Goal: Transaction & Acquisition: Purchase product/service

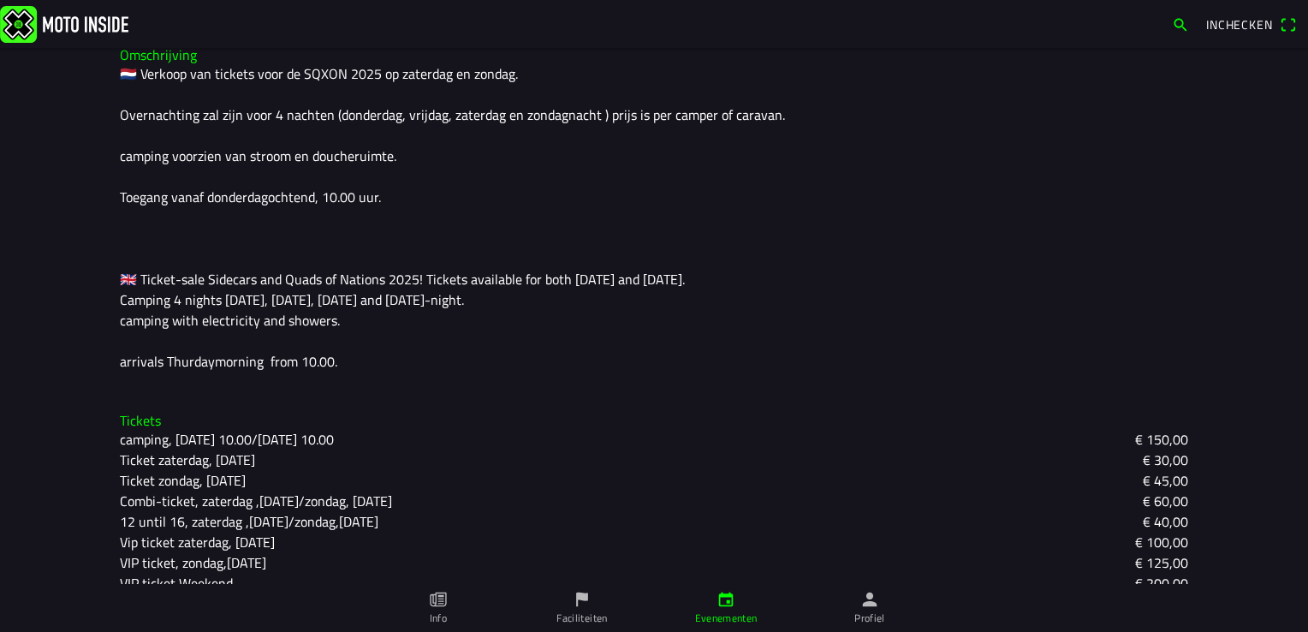
scroll to position [478, 0]
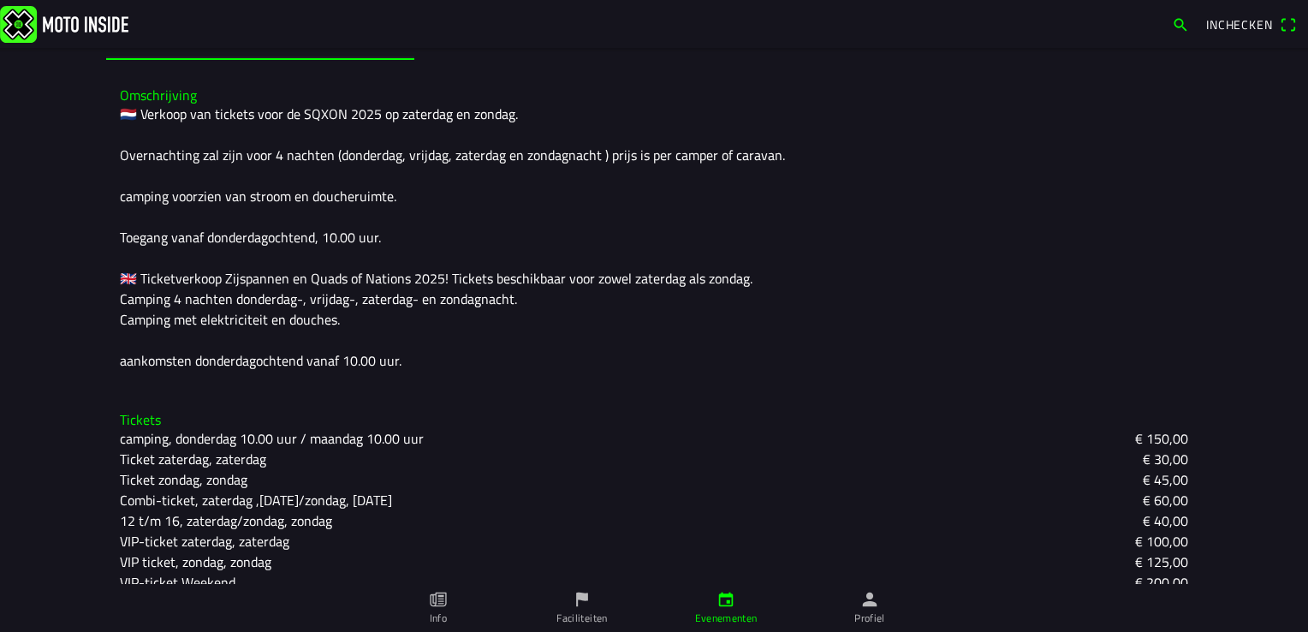
scroll to position [436, 0]
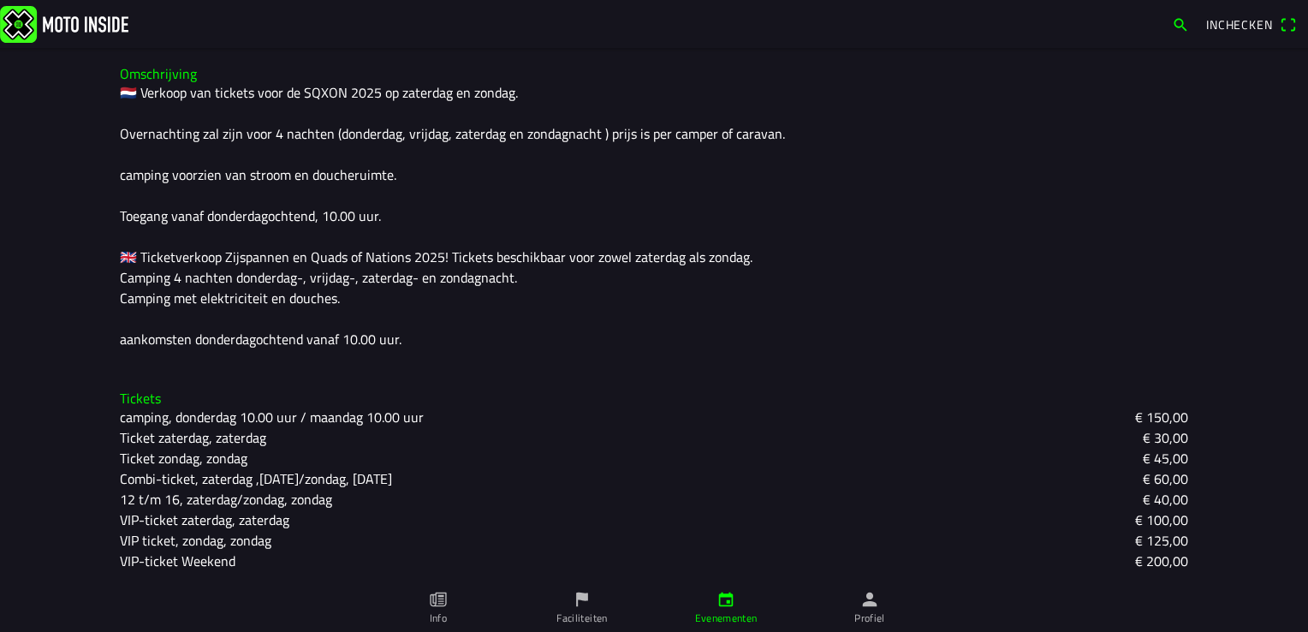
click at [1258, 23] on span "Inchecken" at bounding box center [1239, 24] width 67 height 18
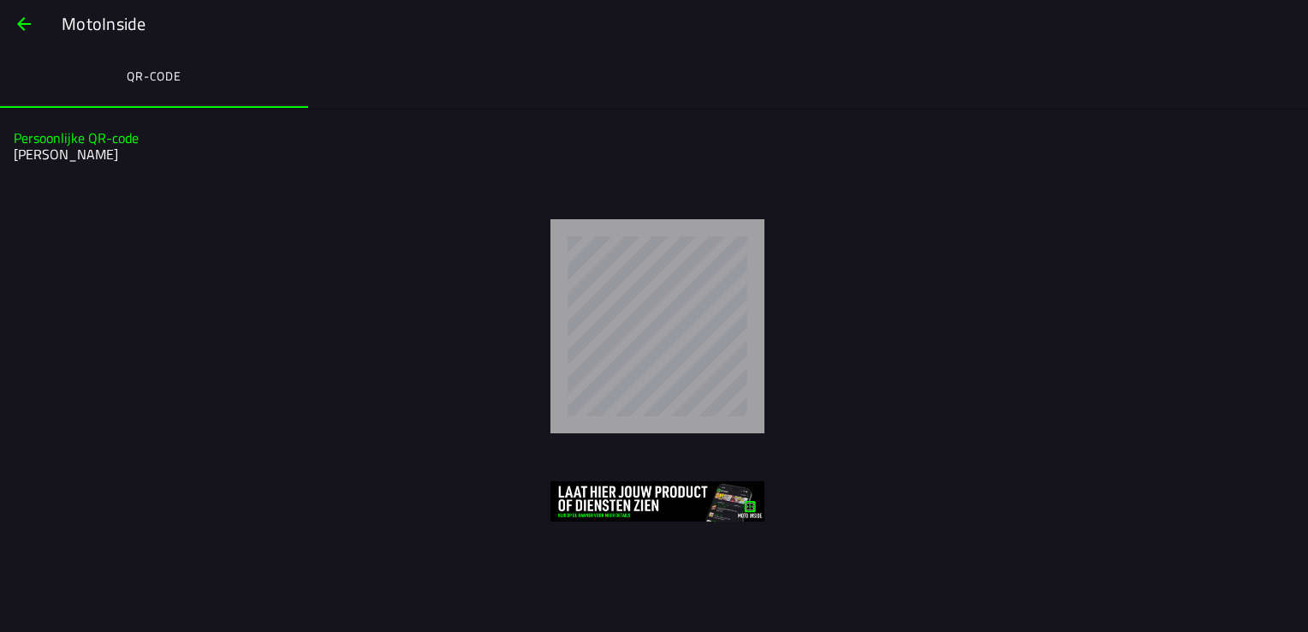
click at [165, 70] on ion-label "QR-code" at bounding box center [154, 76] width 55 height 19
click at [596, 505] on img at bounding box center [657, 501] width 214 height 40
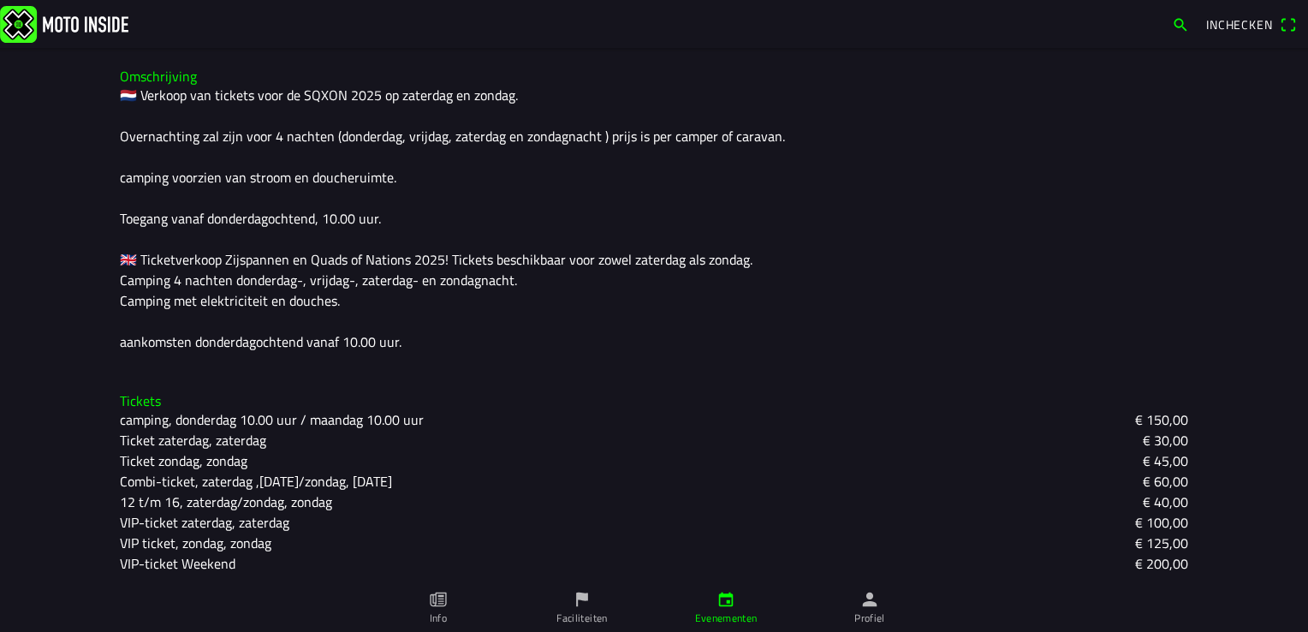
scroll to position [436, 0]
click at [732, 620] on ion-label "Evenementen" at bounding box center [726, 617] width 62 height 15
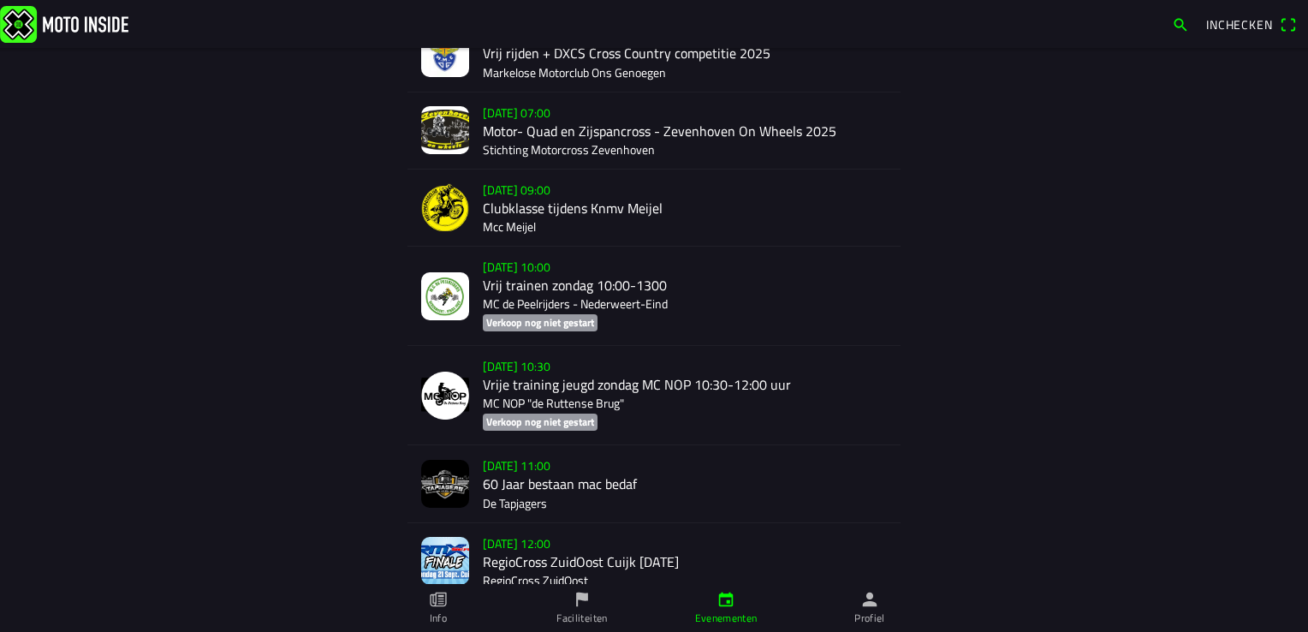
scroll to position [1377, 0]
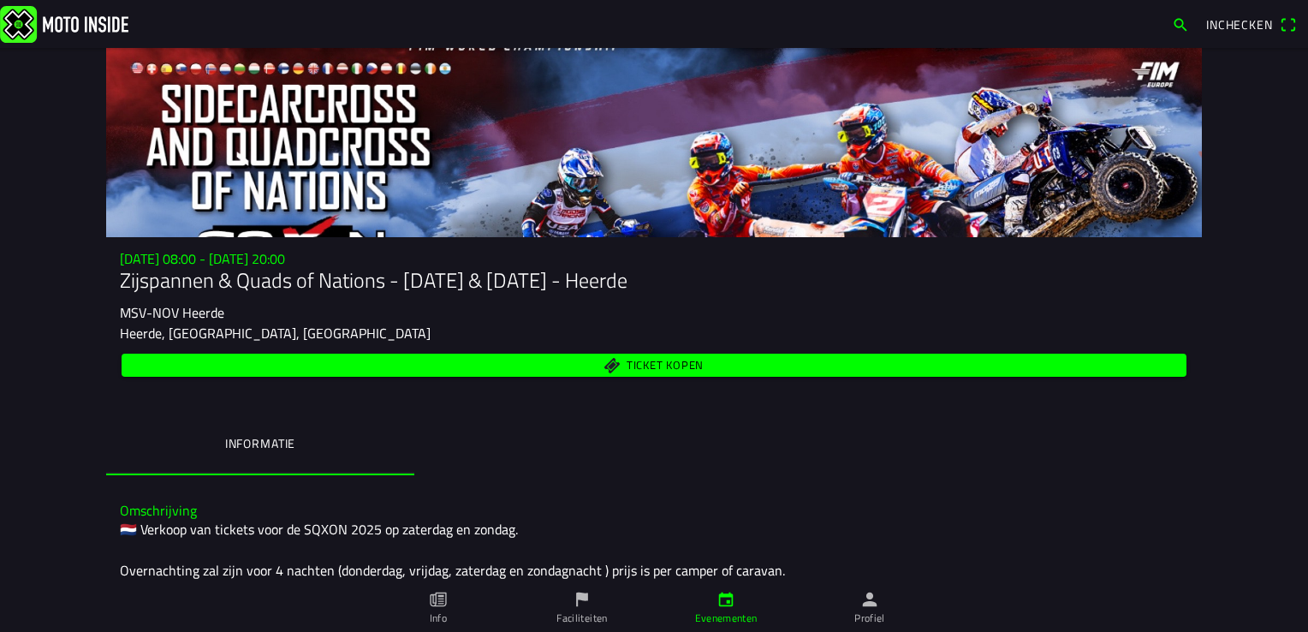
click at [682, 361] on span "Ticket kopen" at bounding box center [664, 365] width 77 height 11
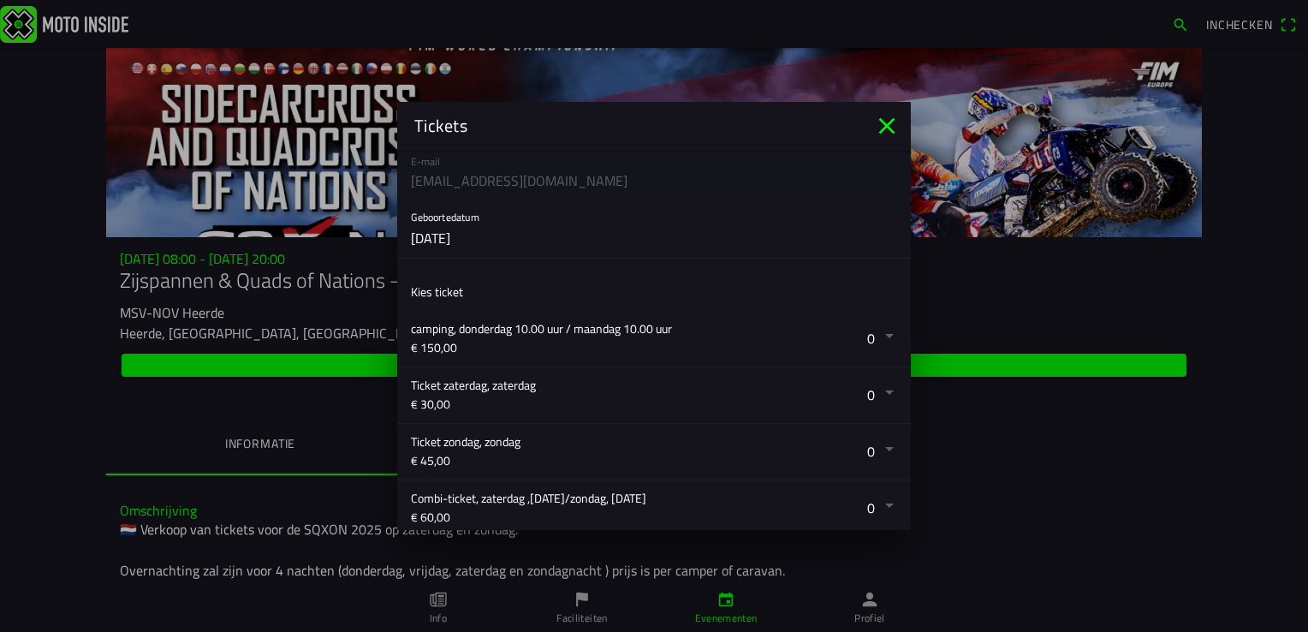
scroll to position [171, 0]
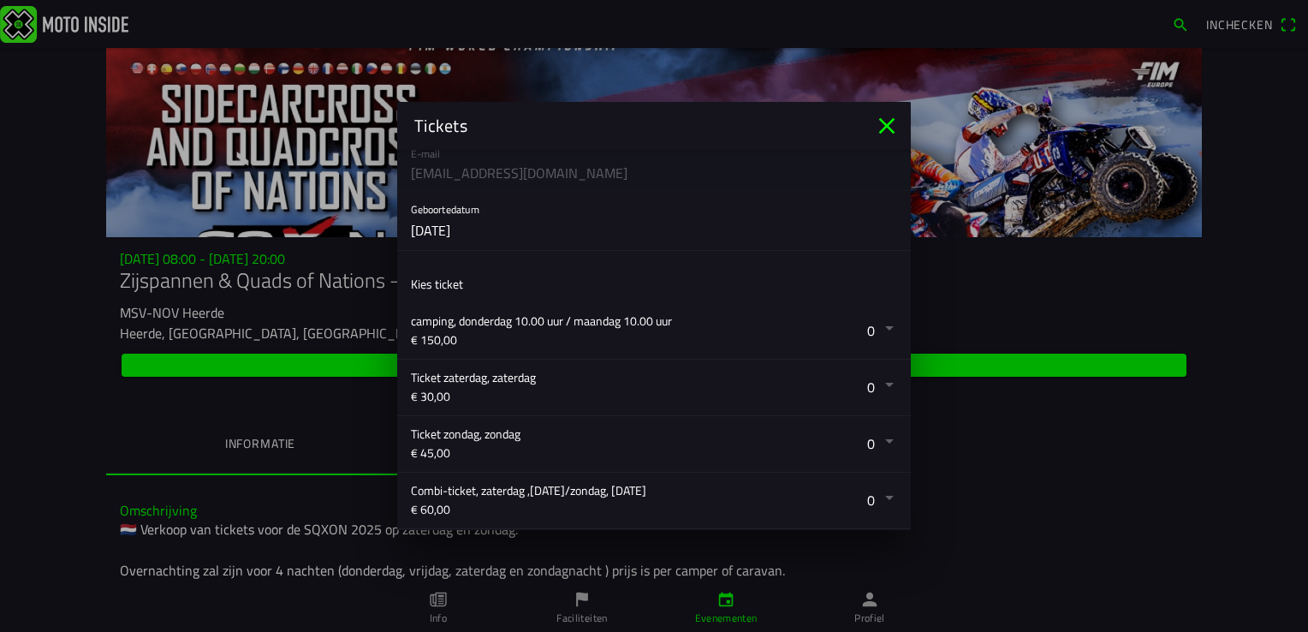
click at [851, 441] on button "button" at bounding box center [661, 444] width 500 height 56
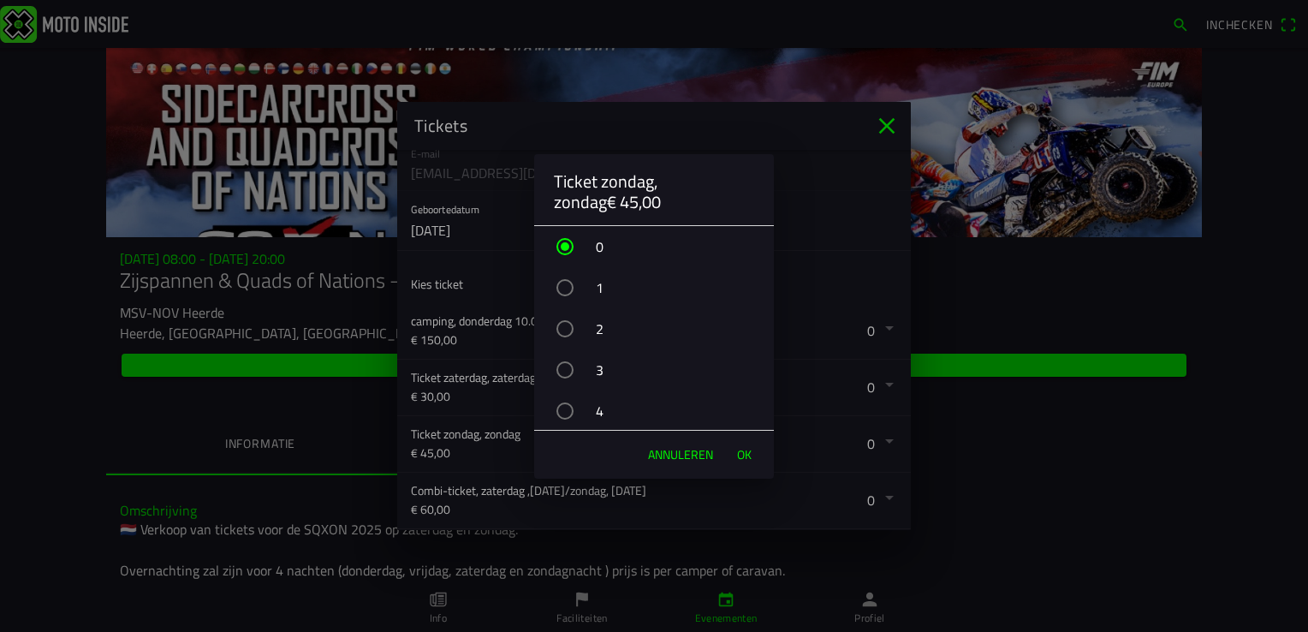
click at [566, 288] on div "button" at bounding box center [564, 287] width 17 height 17
click at [741, 454] on span "OK" at bounding box center [744, 454] width 15 height 17
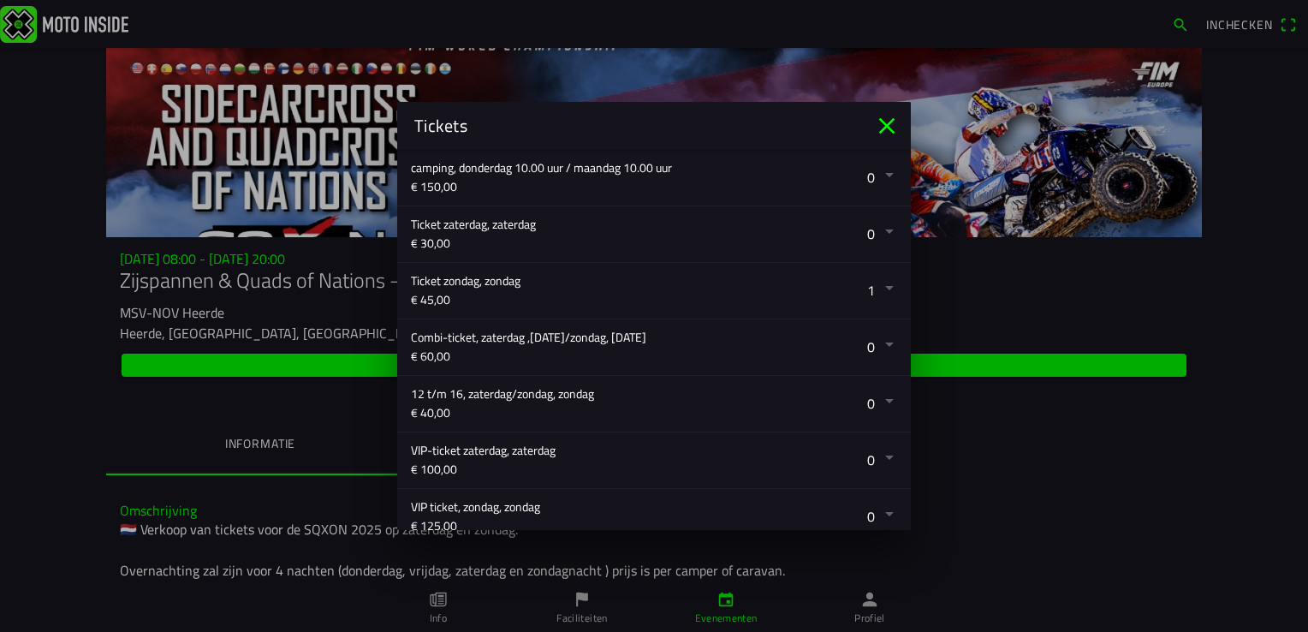
scroll to position [342, 0]
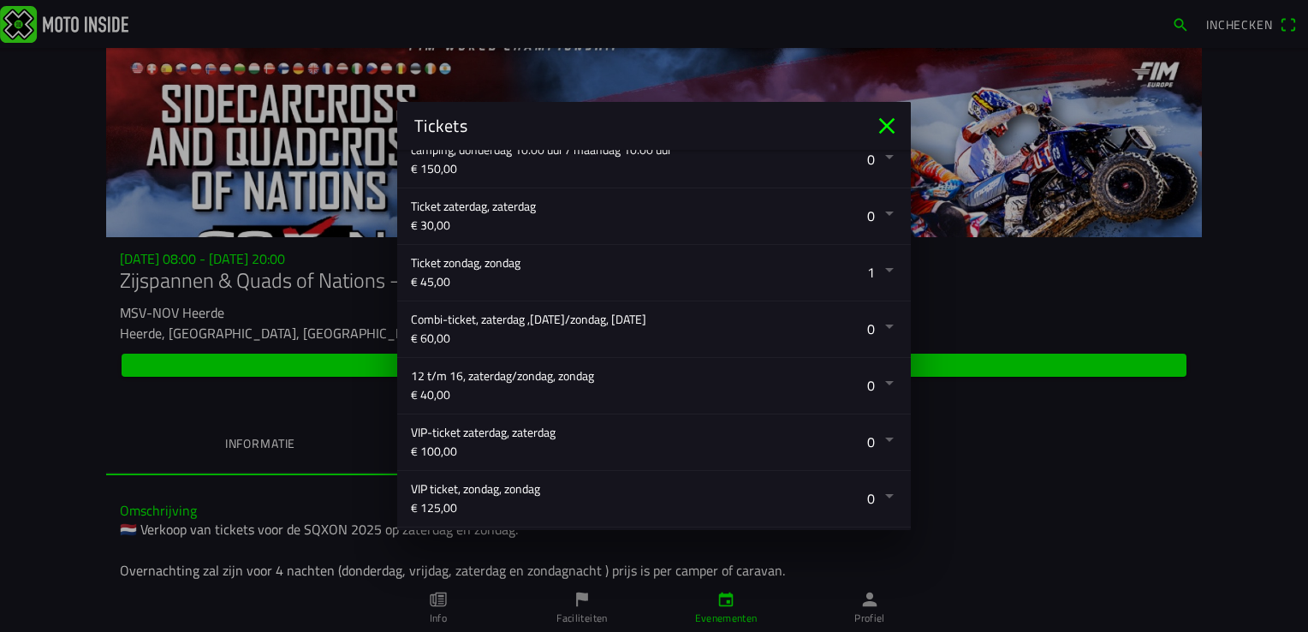
click at [881, 384] on button "button" at bounding box center [661, 386] width 500 height 56
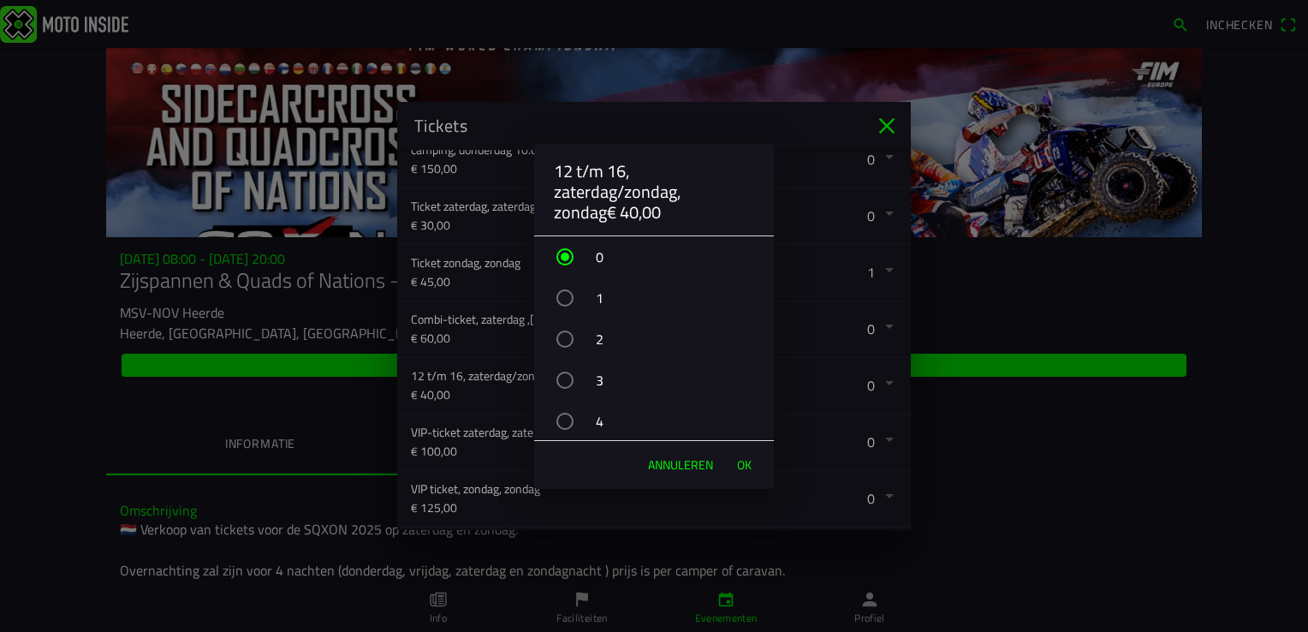
click at [563, 299] on div "button" at bounding box center [564, 297] width 17 height 17
click at [746, 462] on span "OK" at bounding box center [744, 464] width 15 height 17
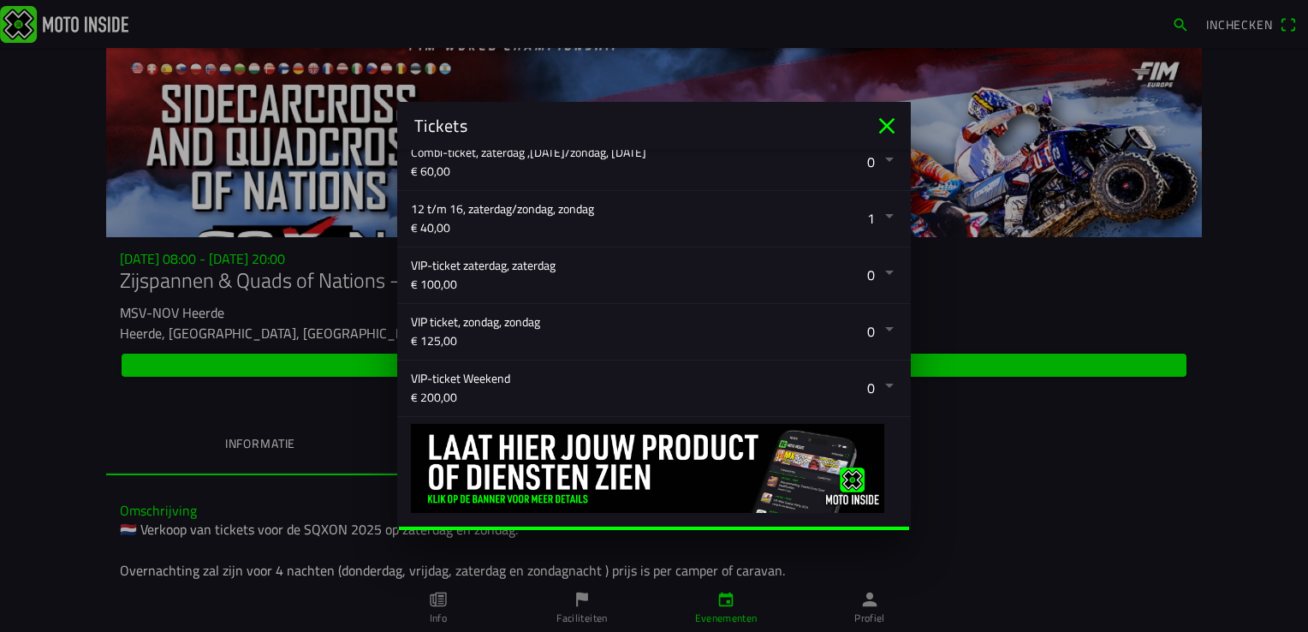
scroll to position [537, 0]
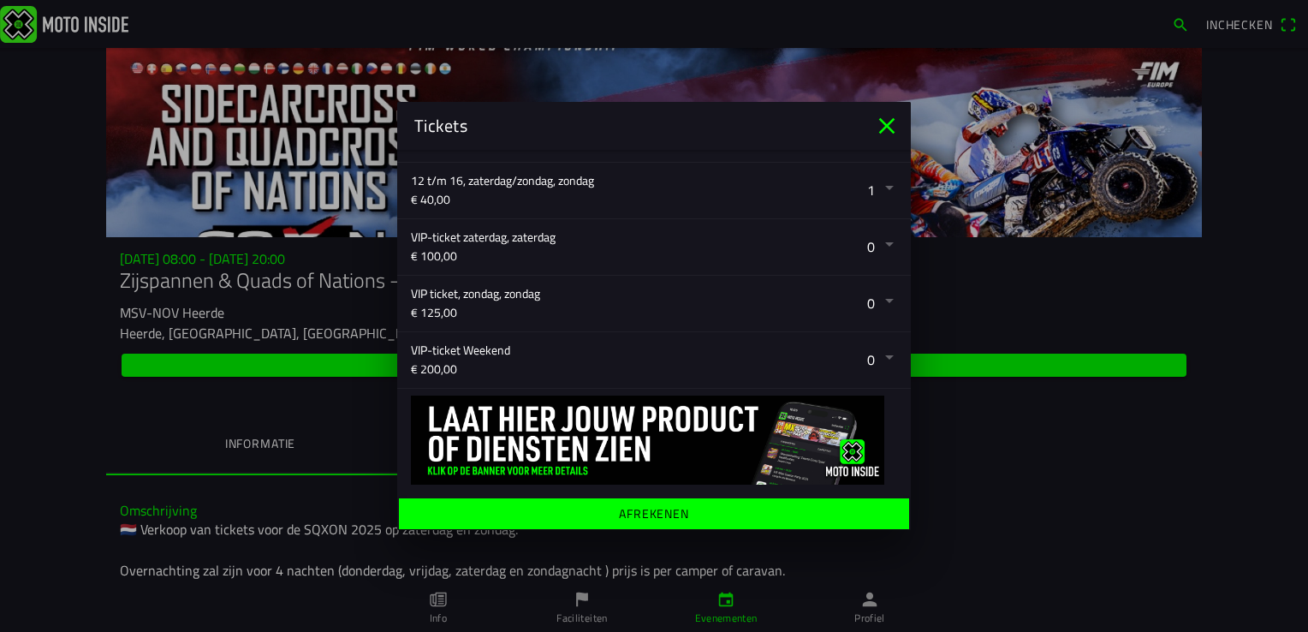
click at [647, 513] on ion-label "Afrekenen" at bounding box center [654, 513] width 70 height 12
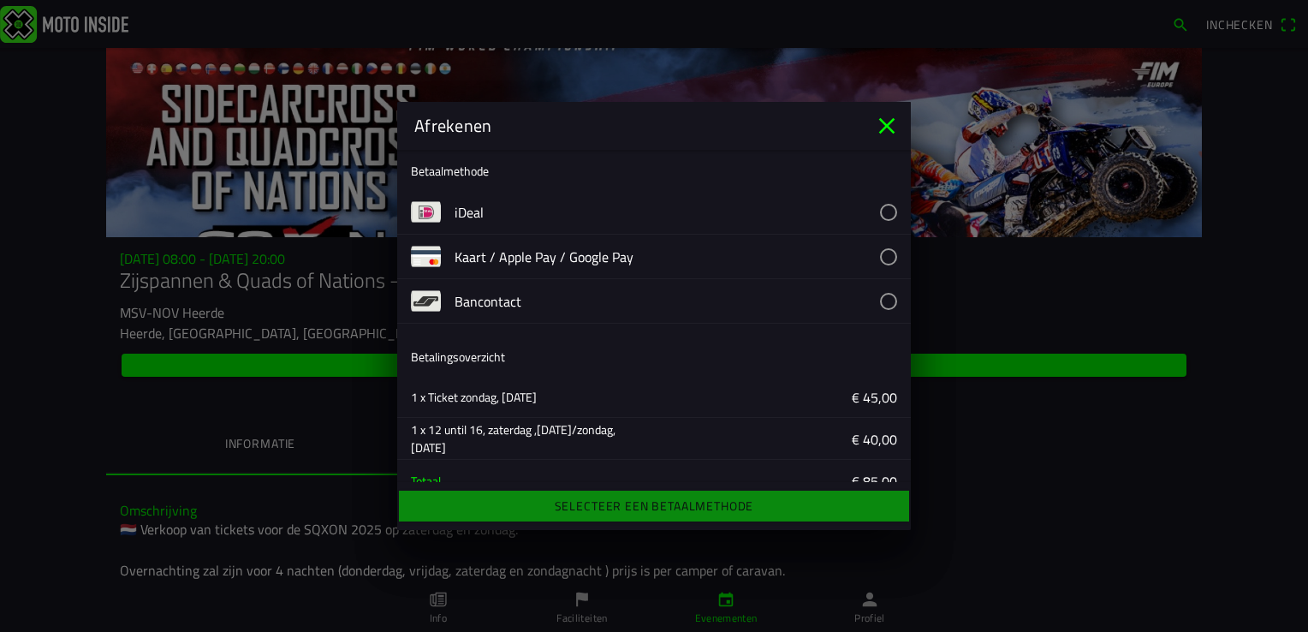
scroll to position [4, 0]
click at [869, 208] on button "button" at bounding box center [682, 213] width 456 height 44
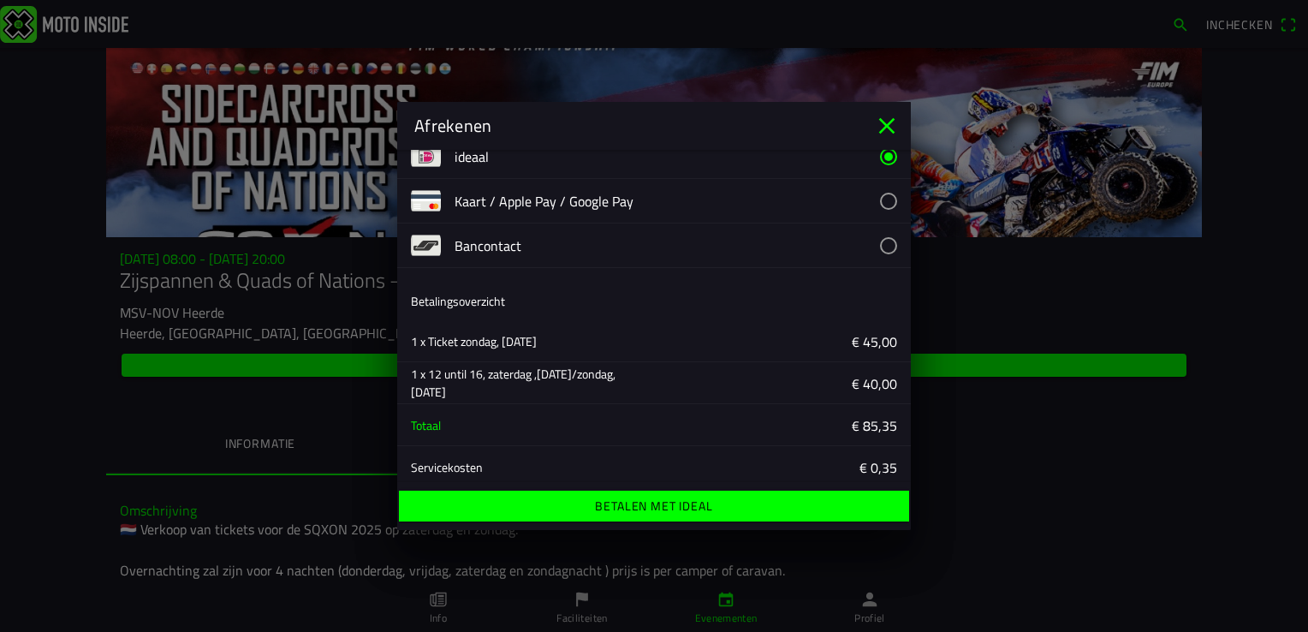
scroll to position [132, 0]
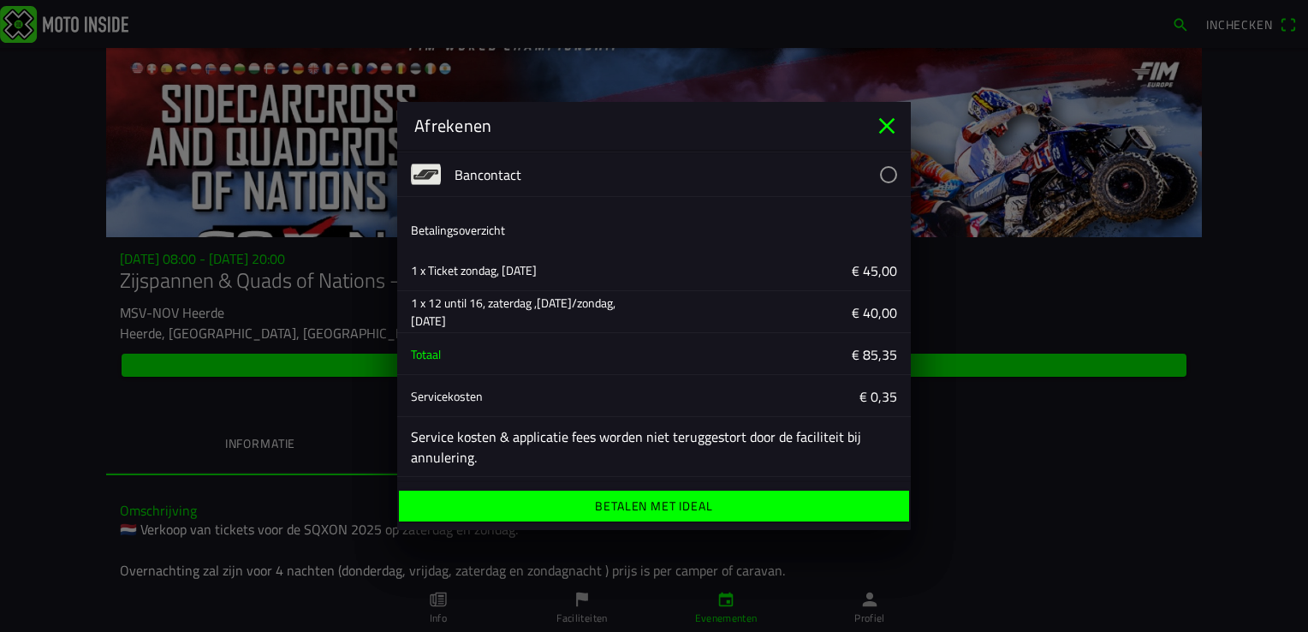
click at [641, 507] on ion-label "Betalen met iDeal" at bounding box center [653, 506] width 117 height 12
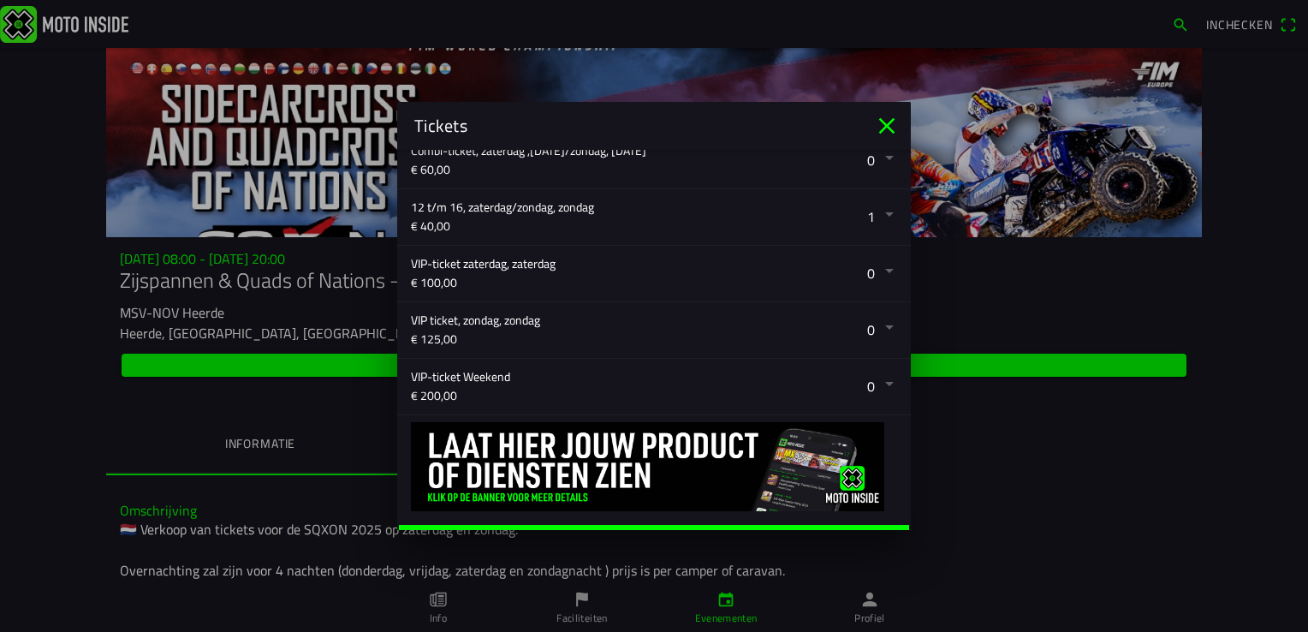
scroll to position [537, 0]
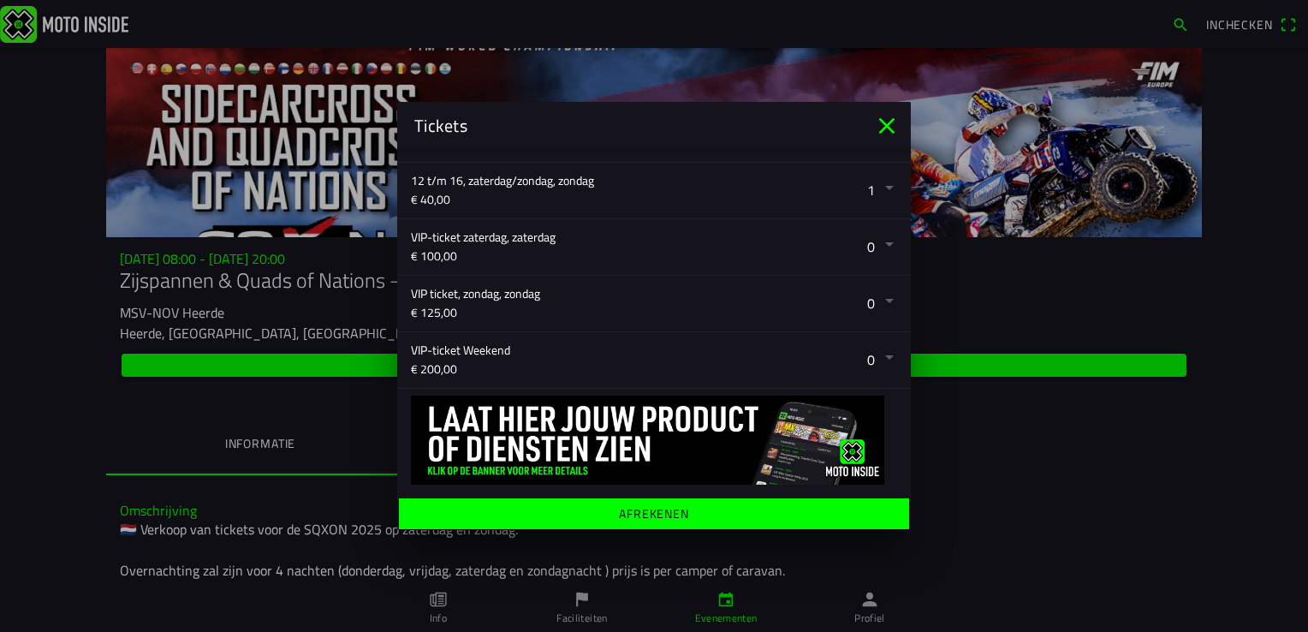
click at [626, 518] on ion-label "Afrekenen" at bounding box center [654, 513] width 70 height 12
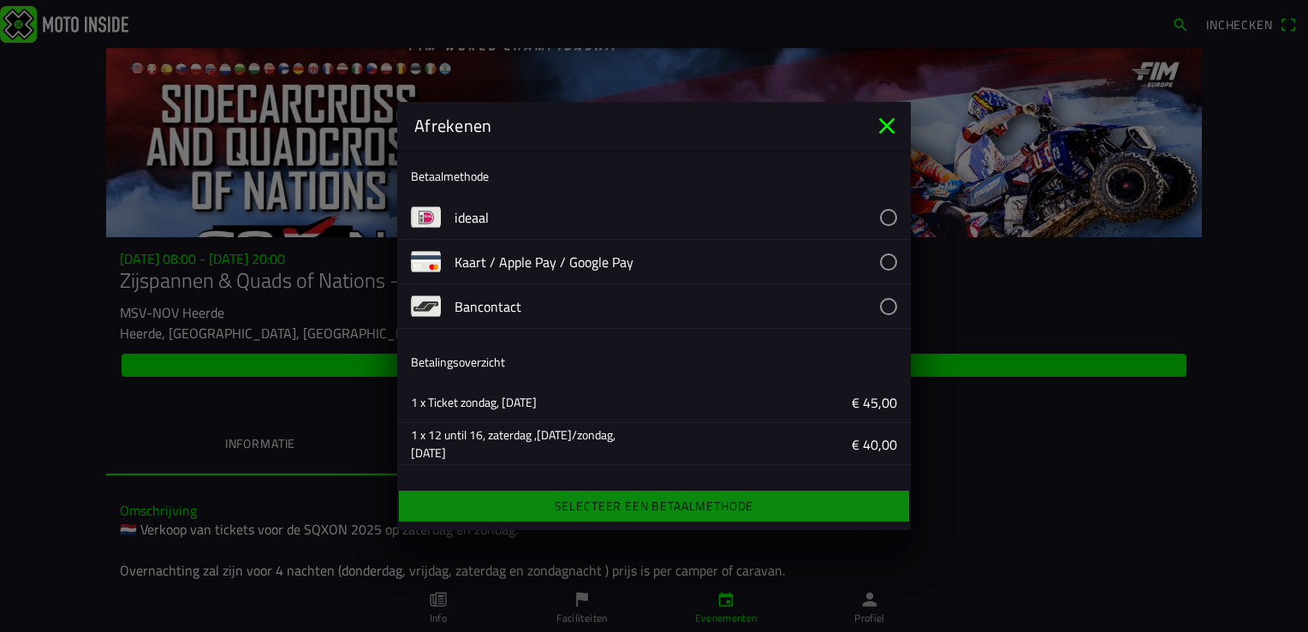
click at [869, 216] on button "button" at bounding box center [682, 217] width 456 height 44
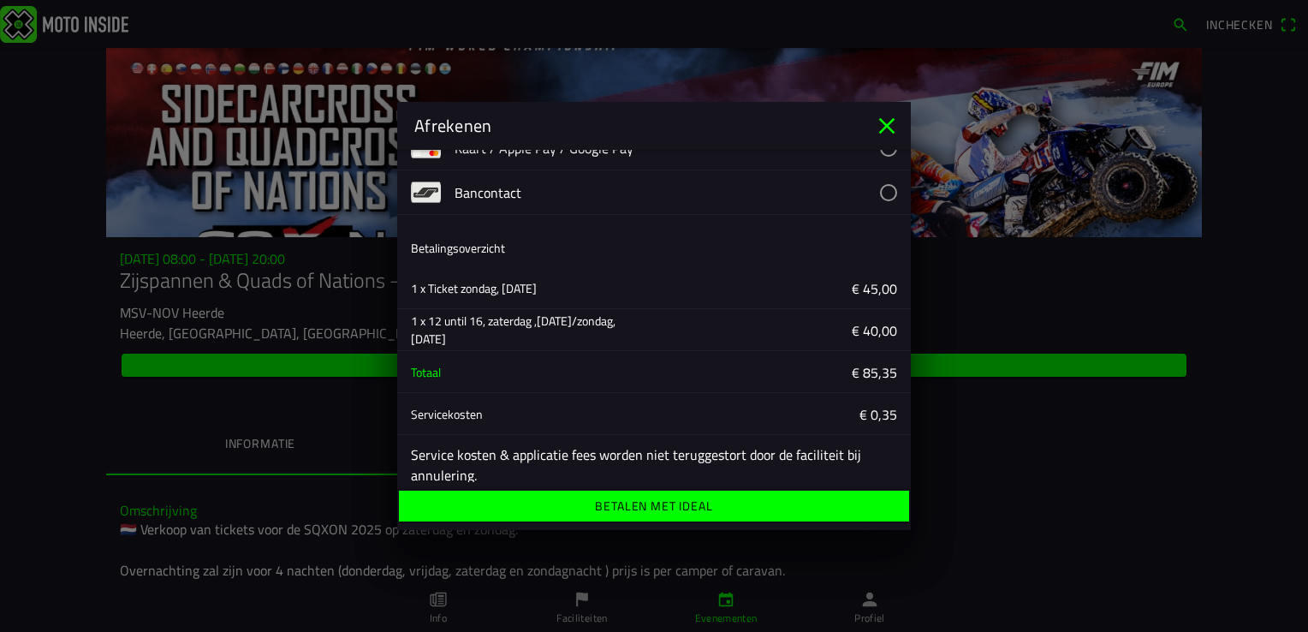
scroll to position [132, 0]
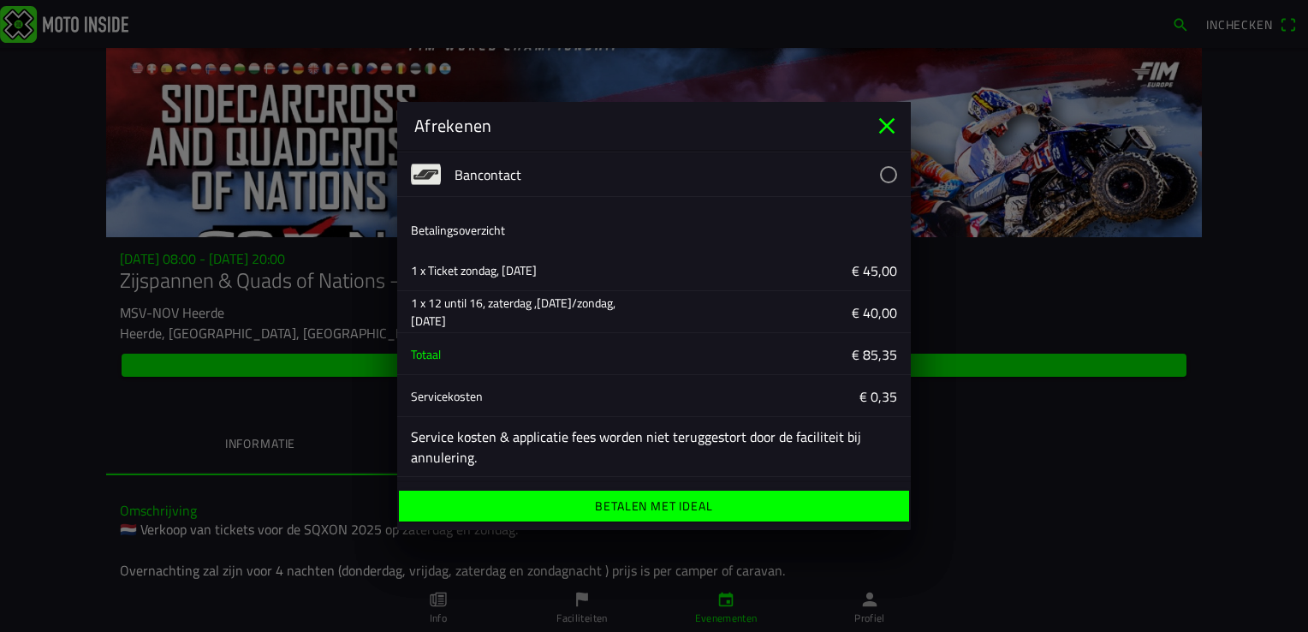
click at [637, 505] on ion-label "Betalen met iDeal" at bounding box center [653, 506] width 117 height 12
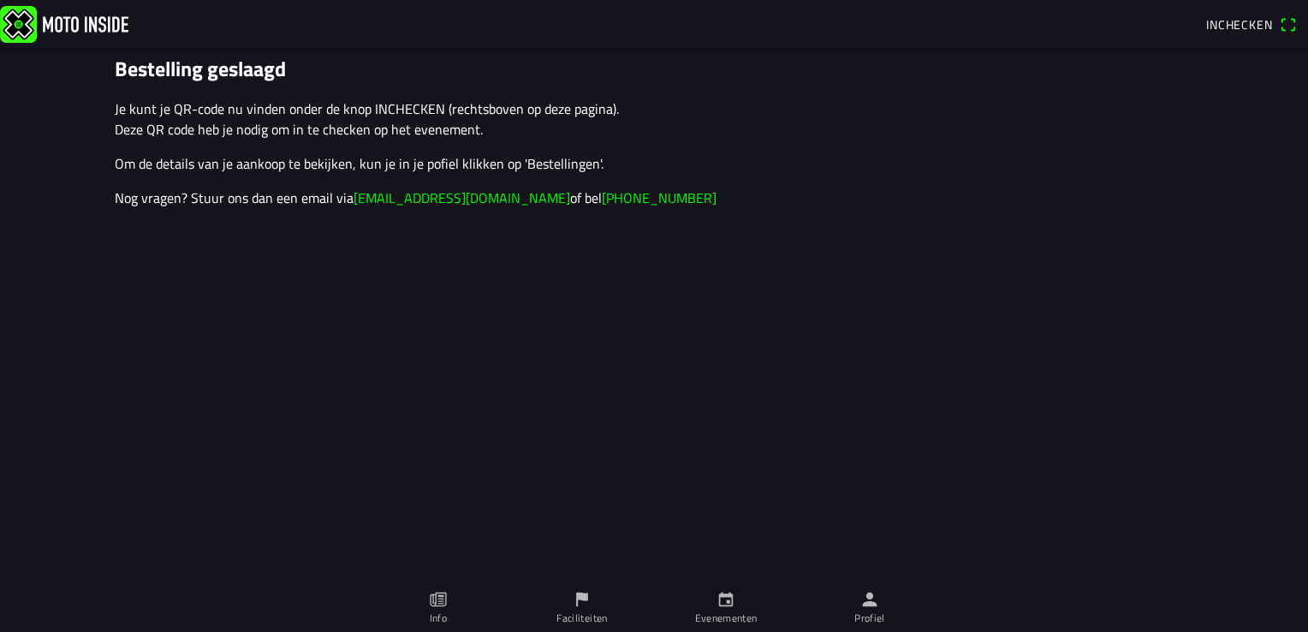
click at [1243, 23] on span "Inchecken" at bounding box center [1239, 24] width 67 height 18
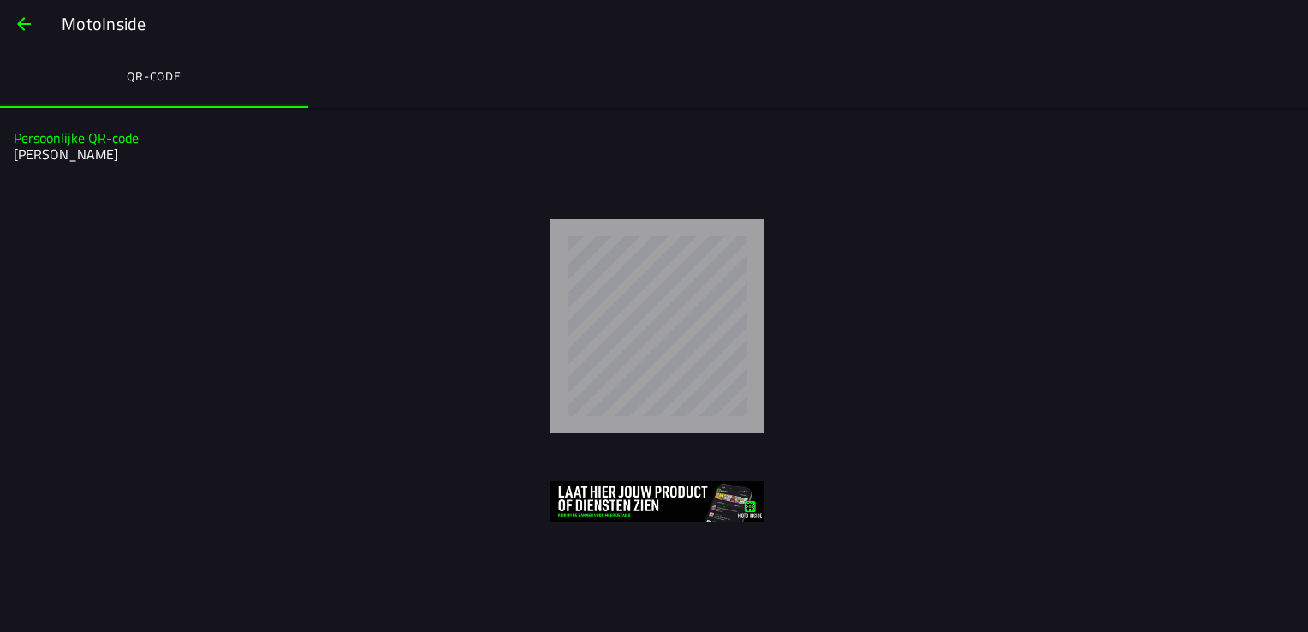
click at [147, 77] on ion-label "QR-code" at bounding box center [154, 76] width 55 height 19
click at [50, 159] on h2 "[PERSON_NAME]" at bounding box center [652, 154] width 1276 height 16
click at [18, 27] on span "button" at bounding box center [24, 23] width 21 height 41
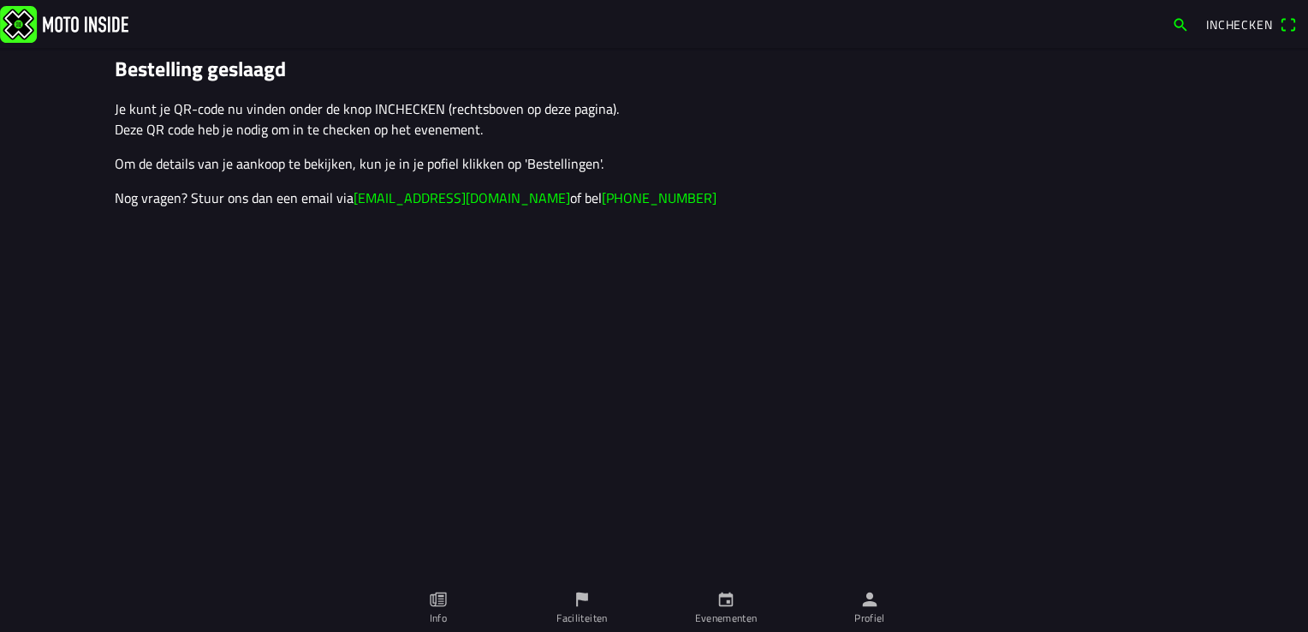
click at [1222, 21] on span "Inchecken" at bounding box center [1239, 24] width 67 height 18
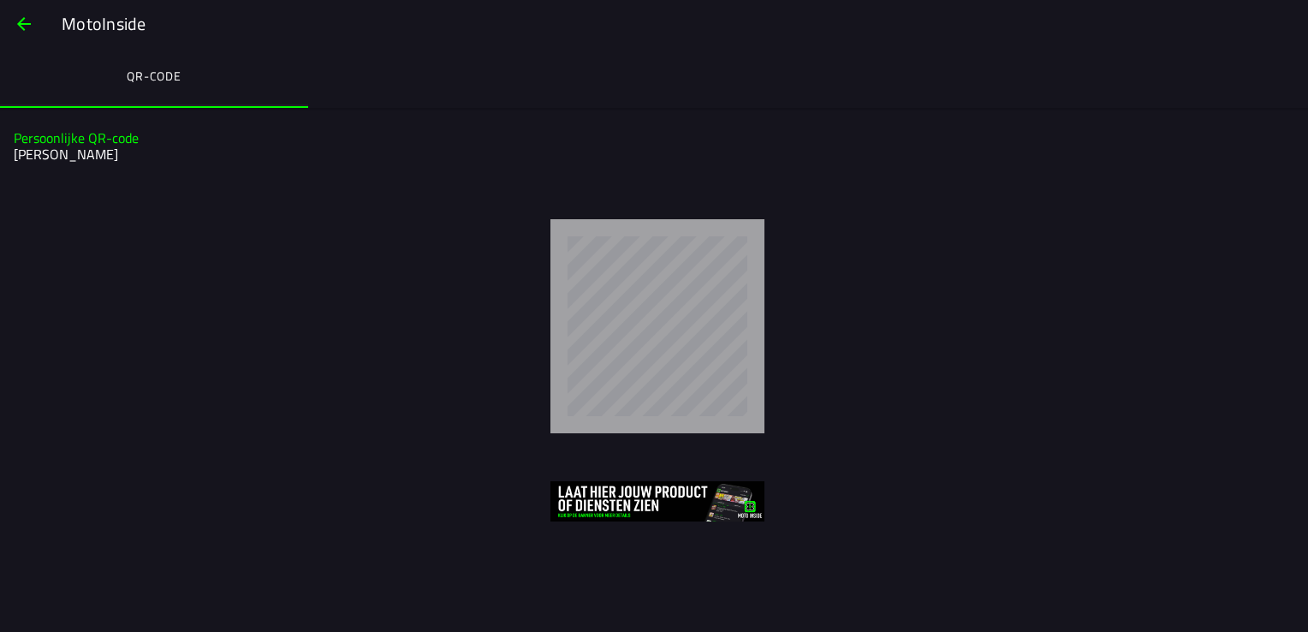
click at [181, 80] on ion-label "QR-code" at bounding box center [154, 76] width 55 height 19
